Goal: Task Accomplishment & Management: Complete application form

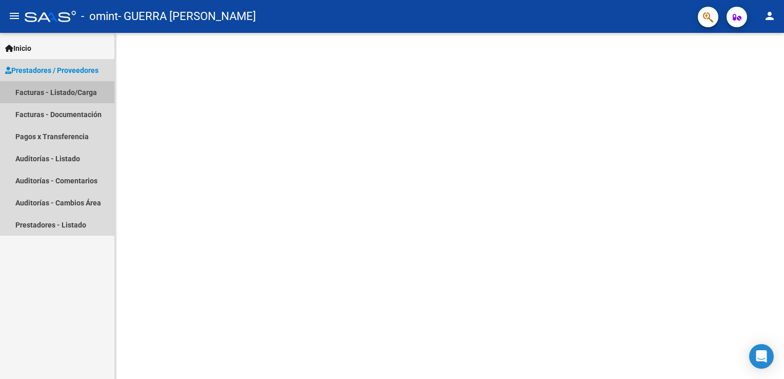
click at [58, 91] on link "Facturas - Listado/Carga" at bounding box center [57, 92] width 114 height 22
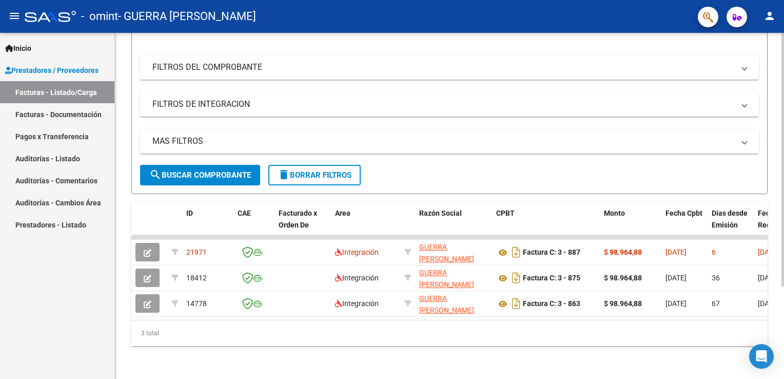
scroll to position [125, 0]
click at [783, 177] on html "menu - omint - GUERRA [PERSON_NAME] person Inicio Instructivos Contacto OS Pres…" at bounding box center [392, 189] width 784 height 379
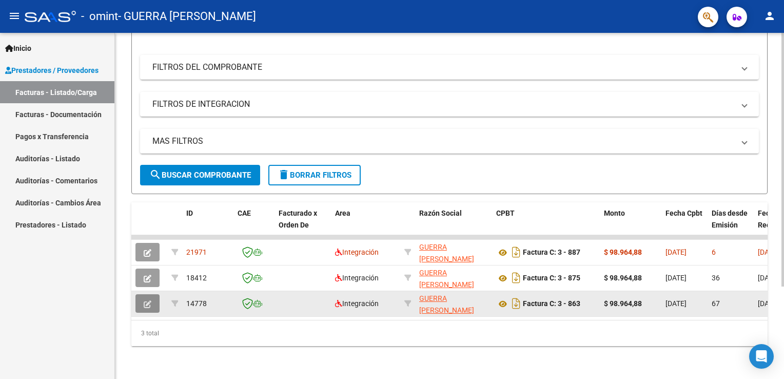
click at [146, 300] on icon "button" at bounding box center [148, 304] width 8 height 8
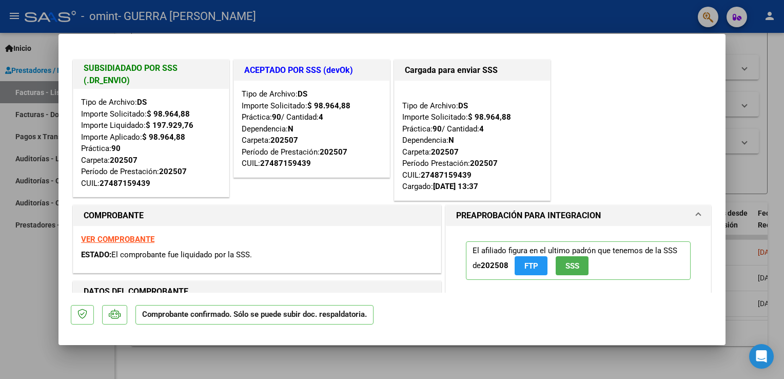
click at [773, 137] on div at bounding box center [392, 189] width 784 height 379
type input "$ 0,00"
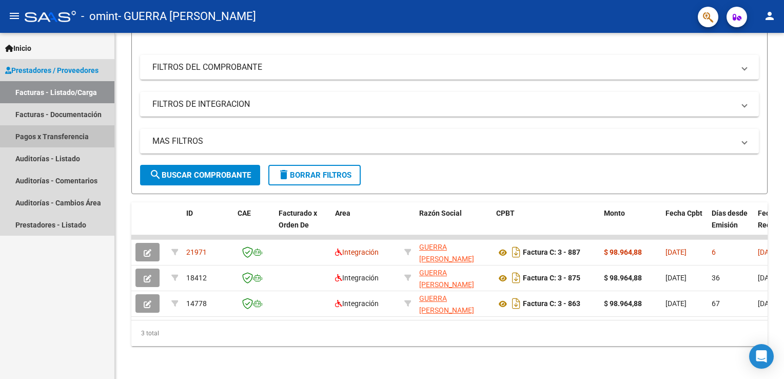
click at [62, 135] on link "Pagos x Transferencia" at bounding box center [57, 136] width 114 height 22
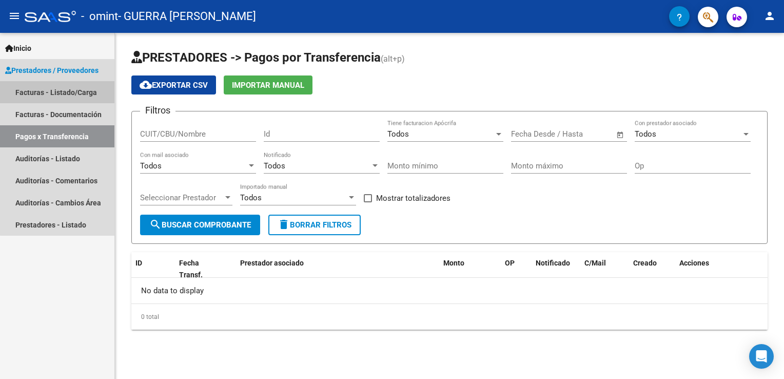
click at [71, 91] on link "Facturas - Listado/Carga" at bounding box center [57, 92] width 114 height 22
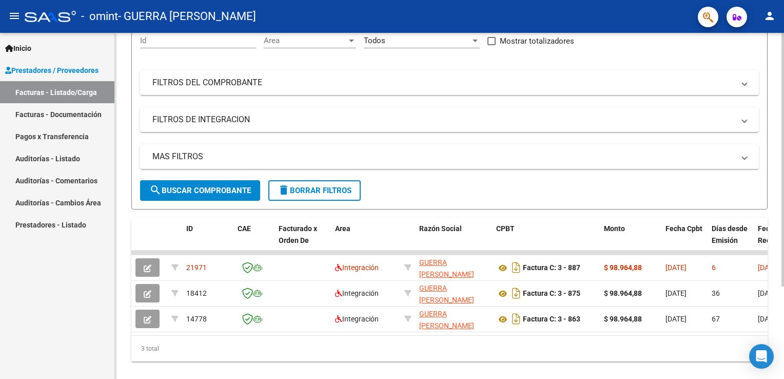
scroll to position [125, 0]
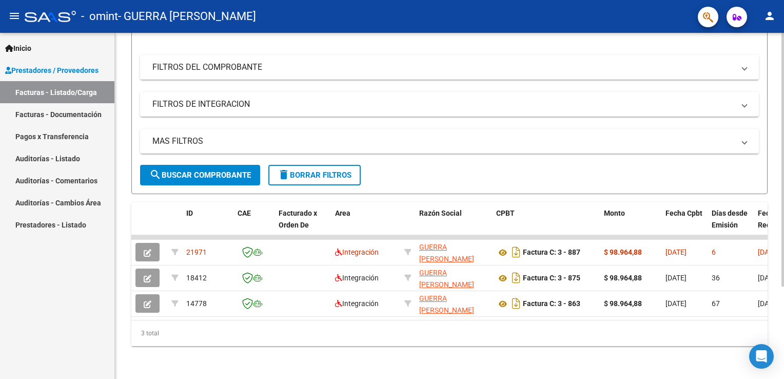
click at [783, 170] on html "menu - omint - GUERRA [PERSON_NAME] person Inicio Instructivos Contacto OS Pres…" at bounding box center [392, 189] width 784 height 379
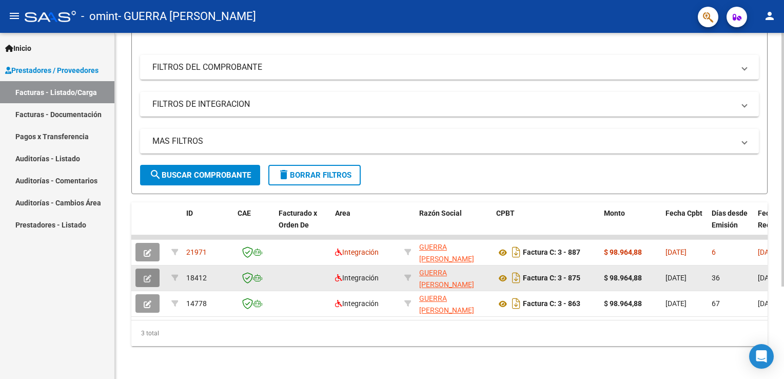
click at [150, 274] on icon "button" at bounding box center [148, 278] width 8 height 8
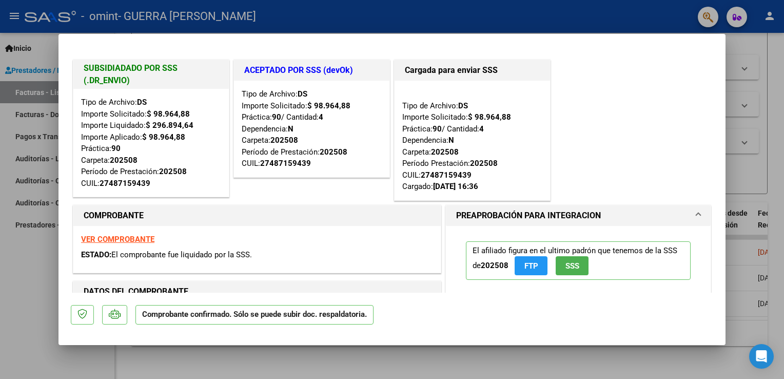
click at [769, 51] on div at bounding box center [392, 189] width 784 height 379
type input "$ 0,00"
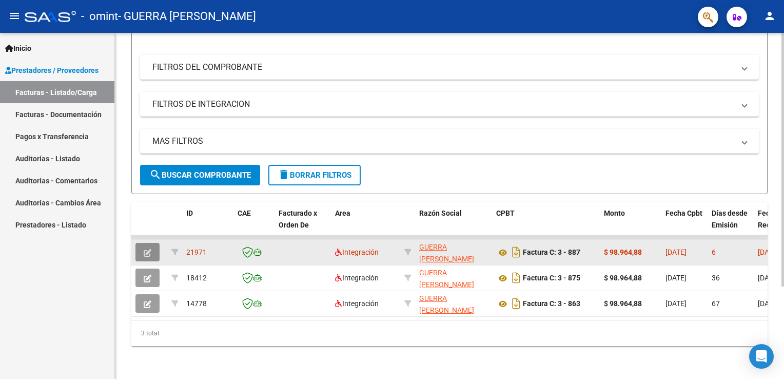
click at [147, 249] on icon "button" at bounding box center [148, 253] width 8 height 8
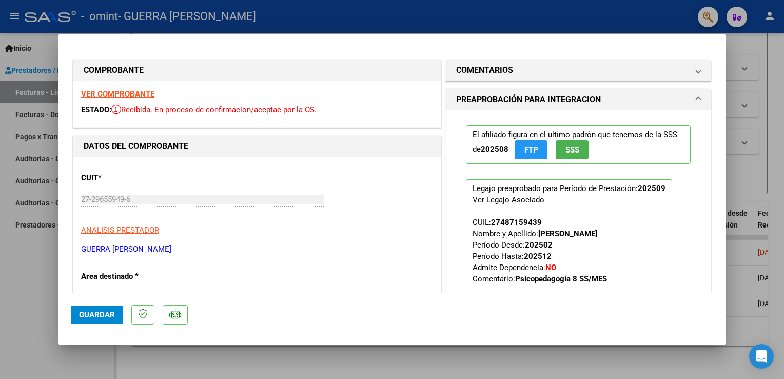
click at [778, 124] on div at bounding box center [392, 189] width 784 height 379
type input "$ 0,00"
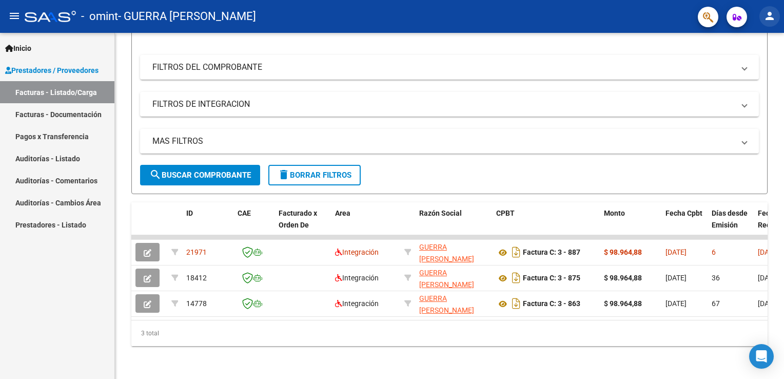
click at [768, 17] on mat-icon "person" at bounding box center [769, 16] width 12 height 12
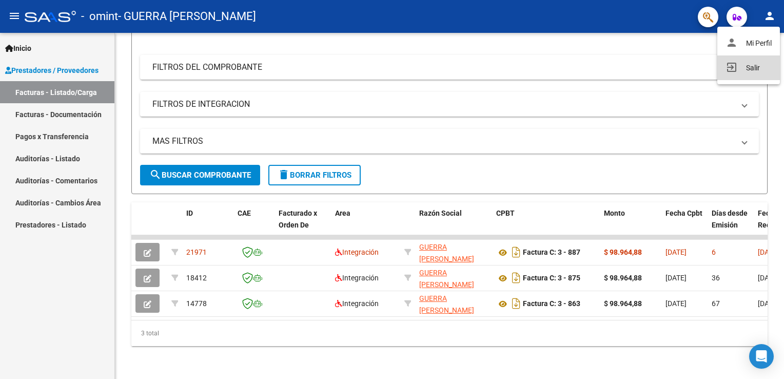
click at [751, 71] on button "exit_to_app Salir" at bounding box center [748, 67] width 63 height 25
